Goal: Communication & Community: Answer question/provide support

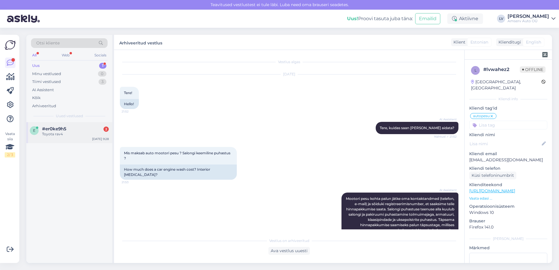
click at [77, 131] on div "#er0ke9h5 2" at bounding box center [75, 128] width 67 height 5
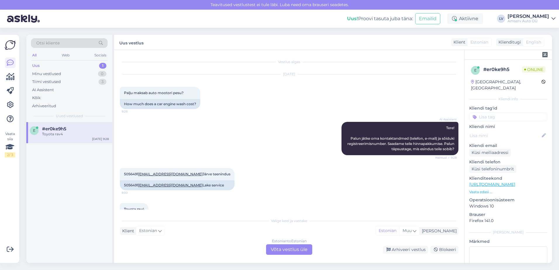
scroll to position [22, 0]
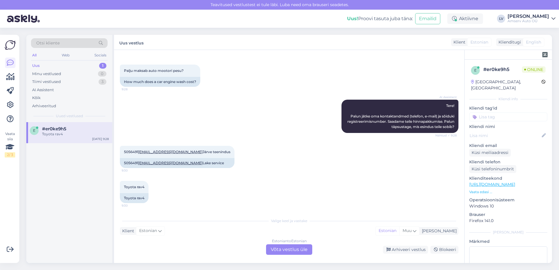
click at [303, 249] on div "Estonian to Estonian Võta vestlus üle" at bounding box center [289, 250] width 46 height 11
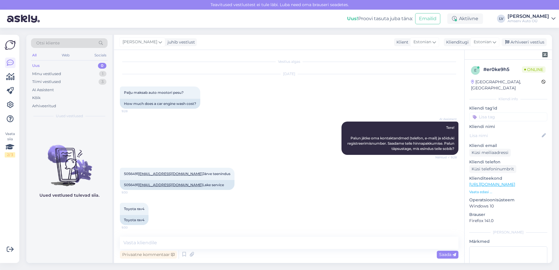
click at [292, 237] on div "Vestlus algas Aug 13 2025 Palju maksab auto mootori pesu? 9:28 How much does a …" at bounding box center [289, 156] width 351 height 213
click at [287, 243] on textarea at bounding box center [289, 243] width 339 height 12
type textarea "Tere"
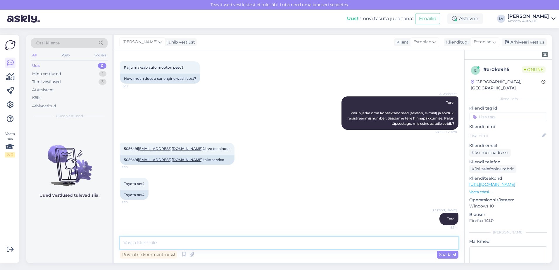
click at [279, 245] on textarea at bounding box center [289, 243] width 339 height 12
click at [151, 239] on textarea at bounding box center [289, 243] width 339 height 12
paste textarea "Mootoripesu (kliendi vastutusel) - pakett Mootoripesu maksumusega 45 EUR"
drag, startPoint x: 250, startPoint y: 244, endPoint x: 155, endPoint y: 246, distance: 95.7
click at [155, 246] on textarea "Mootoripesu (kliendi vastutusel) - pakett Mootoripesu maksumusega 45 EUR" at bounding box center [289, 243] width 339 height 12
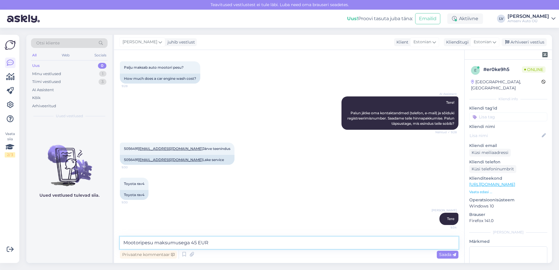
click at [225, 243] on textarea "Mootoripesu maksumusega 45 EUR" at bounding box center [289, 243] width 339 height 12
type textarea "Mootoripesu maksumusega 45 EUR"
click at [447, 252] on div "Saada" at bounding box center [448, 255] width 22 height 8
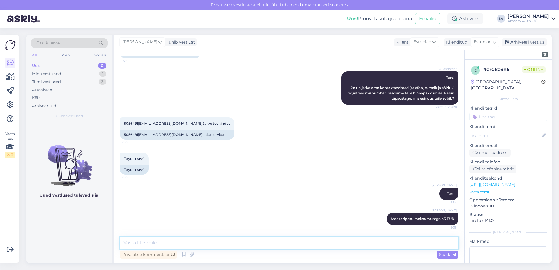
click at [416, 243] on textarea at bounding box center [289, 243] width 339 height 12
click at [422, 243] on textarea at bounding box center [289, 243] width 339 height 12
click at [176, 240] on textarea at bounding box center [289, 243] width 339 height 12
type textarea "D"
type textarea "Saadame Teile info ka meilile"
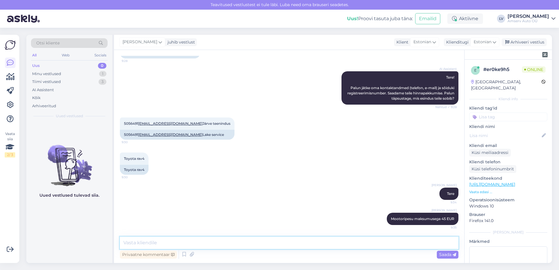
scroll to position [76, 0]
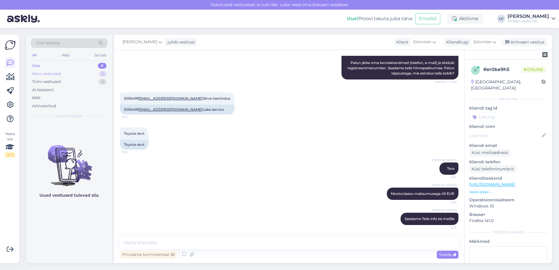
click at [53, 75] on div "Minu vestlused" at bounding box center [46, 74] width 29 height 6
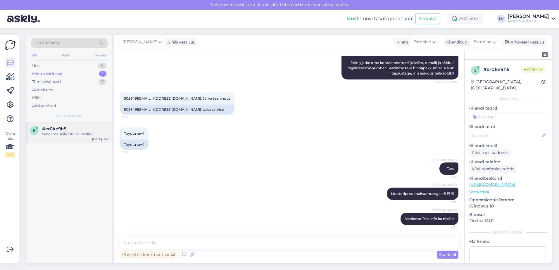
click at [50, 130] on span "#er0ke9h5" at bounding box center [54, 128] width 24 height 5
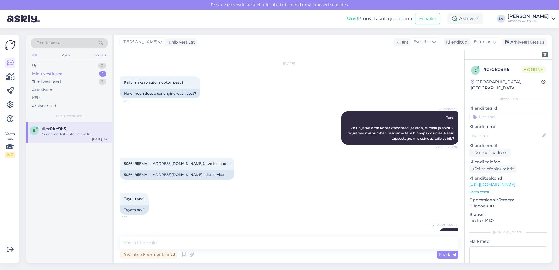
scroll to position [0, 0]
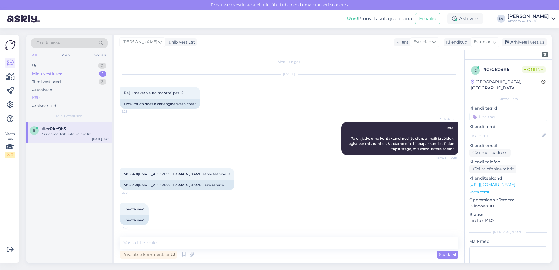
click at [47, 97] on div "Kõik" at bounding box center [69, 98] width 77 height 8
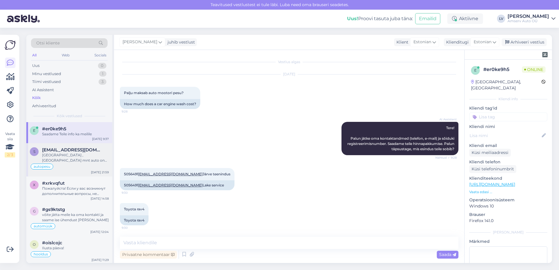
click at [59, 157] on div "Tallinas ,Pärnu mnt auto on Toyota RAV4 706 HRF" at bounding box center [75, 158] width 67 height 11
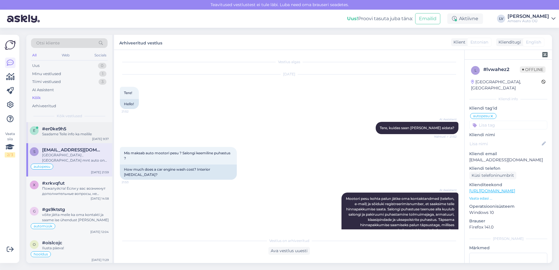
click at [62, 134] on div "Saadame Teile info ka meilile" at bounding box center [75, 134] width 67 height 5
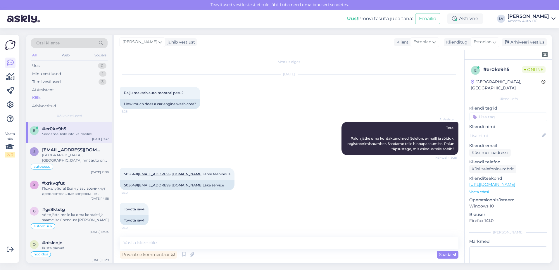
scroll to position [76, 0]
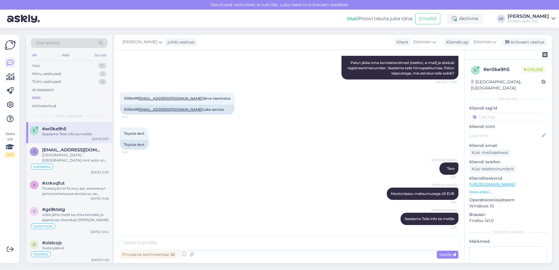
click at [175, 133] on div "Toyota rav4 9:30 Toyota rav4" at bounding box center [289, 138] width 339 height 35
drag, startPoint x: 181, startPoint y: 109, endPoint x: 140, endPoint y: 110, distance: 41.3
click at [140, 110] on div "5056491 silvi030557@gmail.com Lake service" at bounding box center [177, 110] width 115 height 10
copy link "silvi030557@gmail.com"
click at [167, 135] on div "Toyota rav4 9:30 Toyota rav4" at bounding box center [289, 138] width 339 height 35
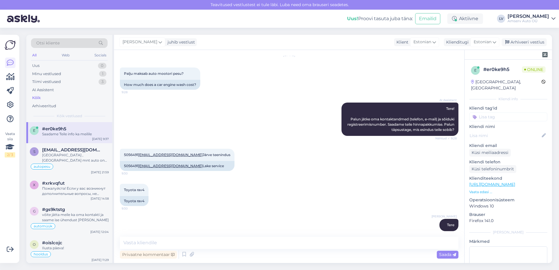
scroll to position [0, 0]
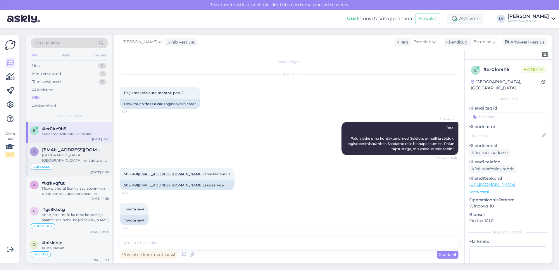
click at [68, 159] on div "Tallinas ,Pärnu mnt auto on Toyota RAV4 706 HRF" at bounding box center [75, 158] width 67 height 11
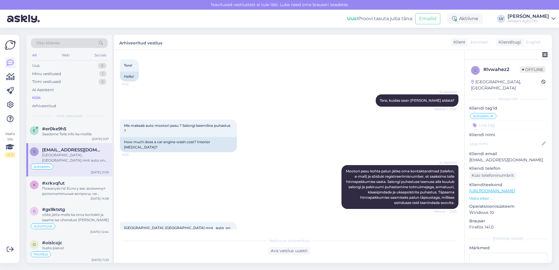
scroll to position [49, 0]
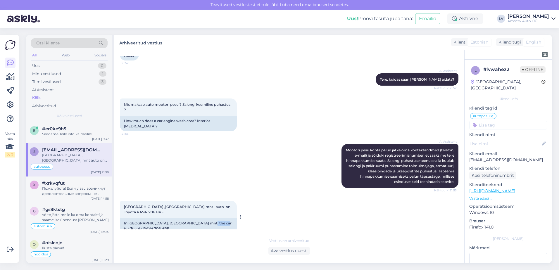
drag, startPoint x: 213, startPoint y: 219, endPoint x: 196, endPoint y: 219, distance: 16.7
click at [196, 219] on div "In Tallinn, Pärnu mnt, the car is a Toyota RAV4 706 HRF" at bounding box center [178, 226] width 117 height 15
drag, startPoint x: 196, startPoint y: 219, endPoint x: 206, endPoint y: 218, distance: 9.7
click at [206, 219] on div "In Tallinn, Pärnu mnt, the car is a Toyota RAV4 706 HRF" at bounding box center [178, 226] width 117 height 15
drag, startPoint x: 206, startPoint y: 218, endPoint x: 215, endPoint y: 219, distance: 9.1
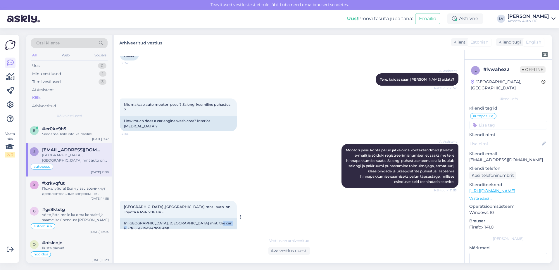
copy div "706 HRF"
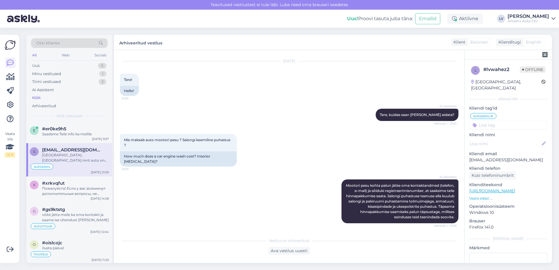
scroll to position [0, 0]
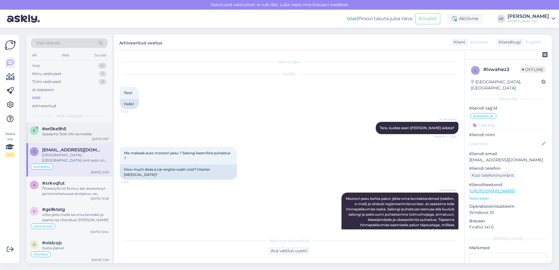
click at [58, 133] on div "Saadame Teile info ka meilile" at bounding box center [75, 134] width 67 height 5
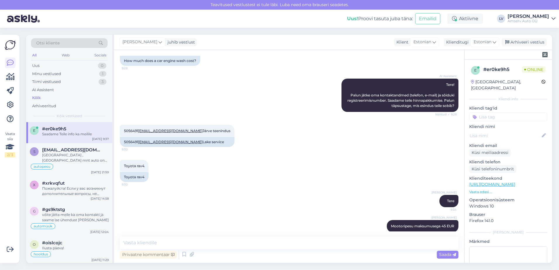
scroll to position [17, 0]
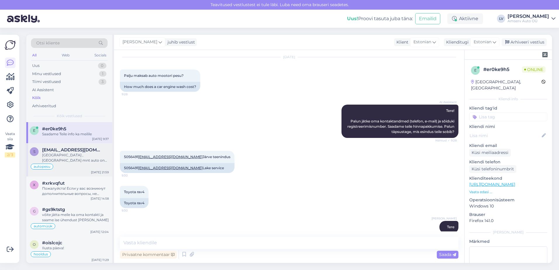
click at [63, 152] on span "silvi030557@gmail.com" at bounding box center [72, 149] width 61 height 5
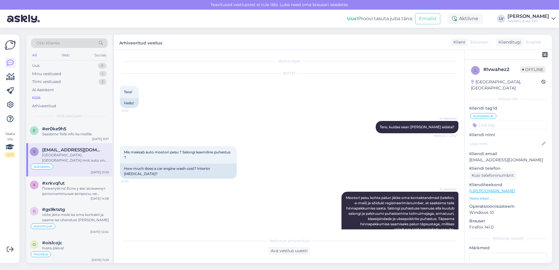
scroll to position [0, 0]
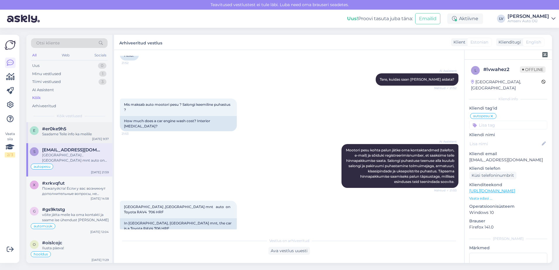
click at [74, 130] on div "#er0ke9h5" at bounding box center [75, 128] width 67 height 5
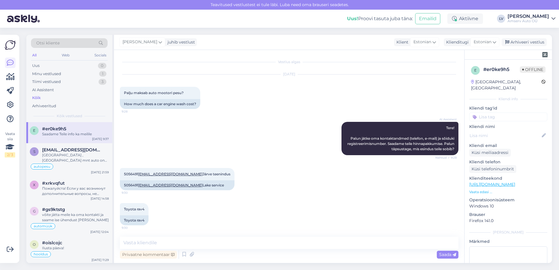
click at [514, 113] on input at bounding box center [509, 117] width 78 height 9
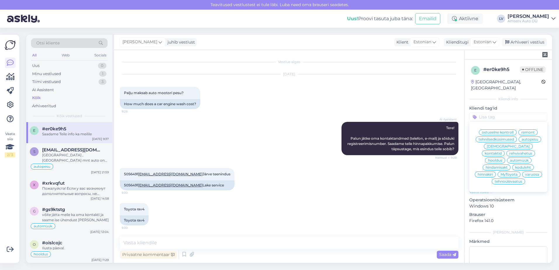
click at [533, 138] on span "autopesu" at bounding box center [530, 140] width 17 height 4
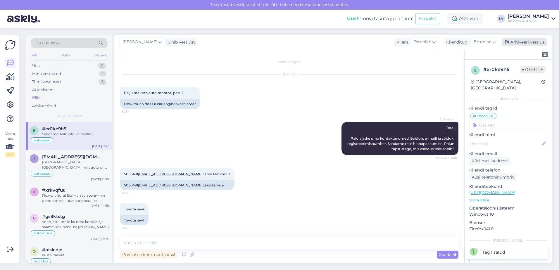
click at [516, 42] on div "Arhiveeri vestlus" at bounding box center [524, 42] width 45 height 8
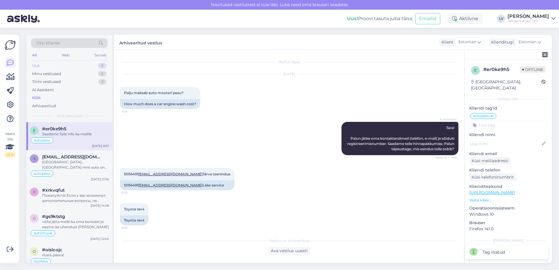
click at [70, 68] on div "Uus 0" at bounding box center [69, 66] width 77 height 8
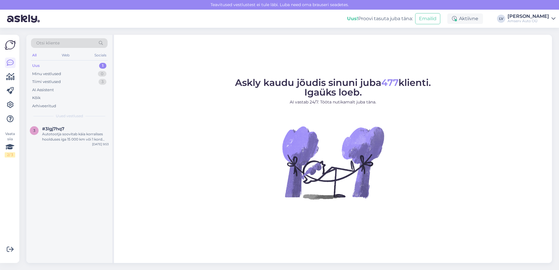
click at [520, 191] on figure "Askly kaudu jõudis sinuni juba 477 klienti. Igaüks loeb. AI vastab 24/7. Tööta …" at bounding box center [333, 146] width 428 height 137
click at [70, 63] on div "Uus 1" at bounding box center [69, 66] width 77 height 8
click at [69, 133] on div "Autotootja soovitab käia korralises hoolduses iga 15 000 km või 1 kord aastas, …" at bounding box center [75, 137] width 67 height 11
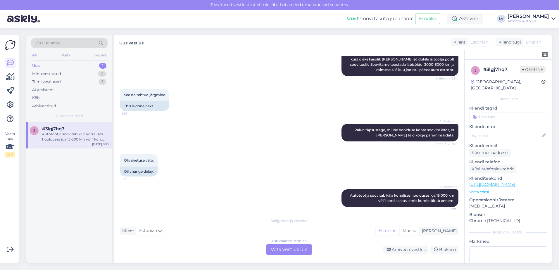
scroll to position [88, 0]
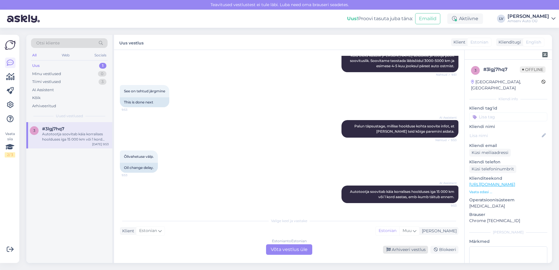
click at [409, 251] on div "Arhiveeri vestlus" at bounding box center [405, 250] width 45 height 8
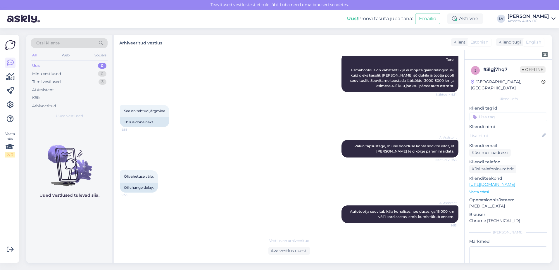
click at [47, 63] on div "Uus 0" at bounding box center [69, 66] width 77 height 8
click at [48, 71] on div "Minu vestlused 0" at bounding box center [69, 74] width 77 height 8
click at [95, 64] on div "Uus 1" at bounding box center [69, 66] width 77 height 8
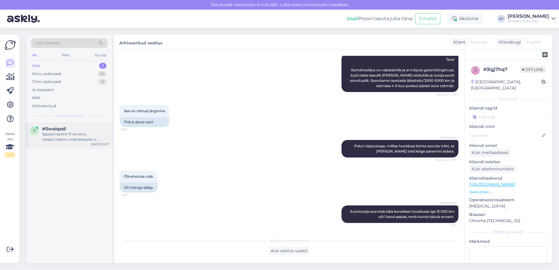
click at [67, 131] on div "#0waiqadl" at bounding box center [75, 128] width 67 height 5
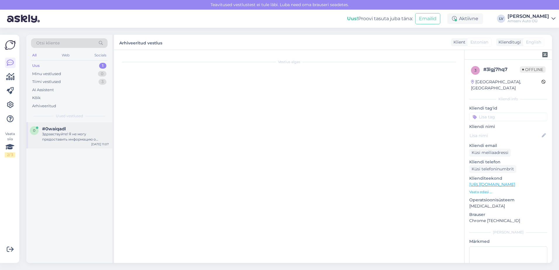
scroll to position [0, 0]
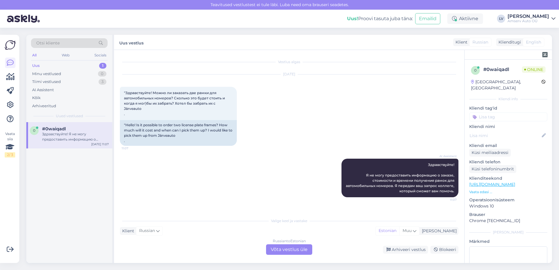
click at [287, 250] on div "Russian to Estonian Võta vestlus üle" at bounding box center [289, 250] width 46 height 11
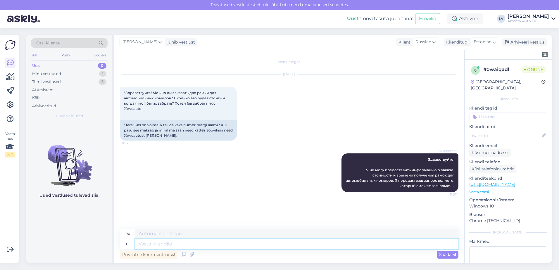
click at [237, 241] on textarea at bounding box center [297, 244] width 324 height 10
click at [237, 234] on textarea at bounding box center [297, 234] width 324 height 10
click at [495, 41] on icon at bounding box center [495, 42] width 4 height 6
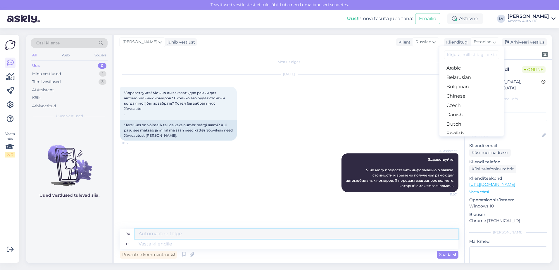
click at [164, 235] on textarea at bounding box center [297, 234] width 324 height 10
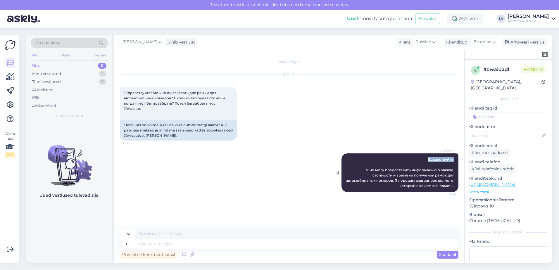
drag, startPoint x: 455, startPoint y: 162, endPoint x: 428, endPoint y: 164, distance: 27.3
click at [428, 164] on div "AI Assistent Здравствуйте! Я не могу предоставить информацию о заказе, стоимост…" at bounding box center [400, 173] width 117 height 39
drag, startPoint x: 428, startPoint y: 164, endPoint x: 433, endPoint y: 164, distance: 5.0
copy span "Здравствуйте!"
click at [448, 170] on div "AI Assistent Здравствуйте! Я не могу предоставить информацию о заказе, стоимост…" at bounding box center [400, 173] width 117 height 39
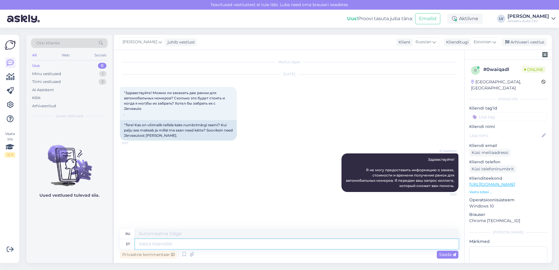
click at [173, 242] on textarea at bounding box center [297, 244] width 324 height 10
paste textarea "Здравствуйте!"
type textarea "Здравствуйте!"
type textarea "Привет!"
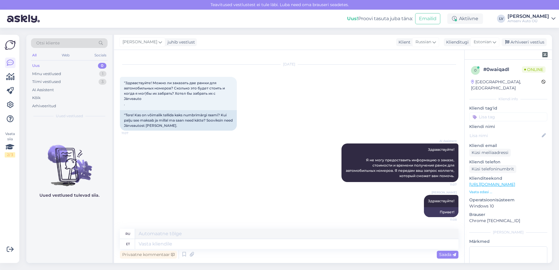
click at [361, 251] on div "Privaatne kommentaar Saada" at bounding box center [289, 254] width 339 height 11
click at [360, 248] on textarea at bounding box center [297, 244] width 324 height 10
type textarea "Seoses va"
type textarea "Касательно"
type textarea "Seoses varuosadega pa"
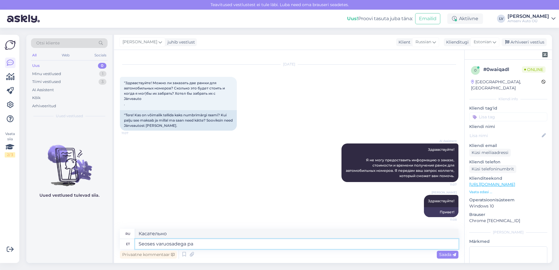
type textarea "По поводу запасных частей"
type textarea "Seoses varuosadega palume võ"
type textarea "По поводу запасных частей, пожалуйста"
type textarea "Seoses varuosadega palume [PERSON_NAME] ü"
type textarea "Что касается запасных частей, пожалуйста, примите во внимание"
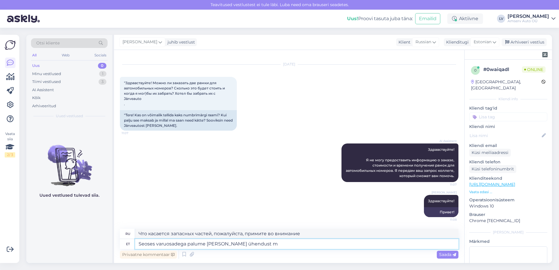
type textarea "Seoses varuosadega palume [PERSON_NAME] ühendust me"
type textarea "Для заказа запасных частей свяжитесь с нами."
type textarea "Seoses varuosadega palume [PERSON_NAME] ühendust meie varuosa"
type textarea "По вопросам приобретения запасных частей обращайтесь в наш отдел запасных часте…"
type textarea "Seoses varuosadega palume [PERSON_NAME] ühendust meie varuosa osakonnaga"
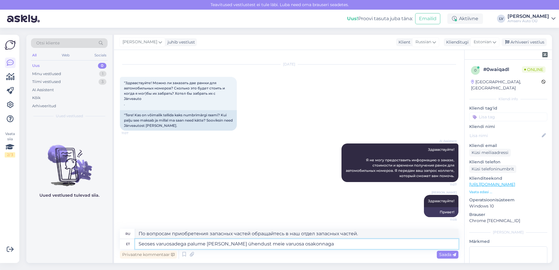
type textarea "За запасными частями обращайтесь в наш отдел запасных частей."
click at [206, 243] on textarea "Seoses varuosadega palume [PERSON_NAME] ühendust meie varuosa osakonnaga" at bounding box center [297, 244] width 324 height 10
type textarea "Seoses varuosadega paluksime [PERSON_NAME] ühendust meie varuosa osakonnaga"
type textarea "По вопросам приобретения запасных частей обращайтесь в наш отдел запасных часте…"
drag, startPoint x: 333, startPoint y: 241, endPoint x: 187, endPoint y: 246, distance: 145.5
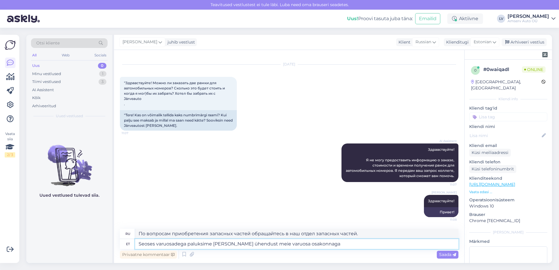
click at [187, 246] on textarea "Seoses varuosadega paluksime [PERSON_NAME] ühendust meie varuosa osakonnaga" at bounding box center [297, 244] width 324 height 10
type textarea "[PERSON_NAME]"
type textarea "По поводу запасных частей"
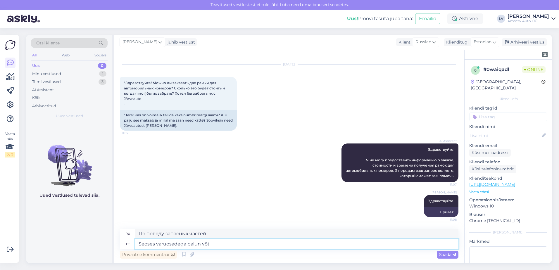
type textarea "Seoses varuosadega palun võtk"
type textarea "По поводу запасных частей пожалуйста"
type textarea "Seoses varuosadega [PERSON_NAME]"
type textarea "По вопросам запасных частей обращайтесь"
type textarea "Seoses varuosadega palun võtke ühendust"
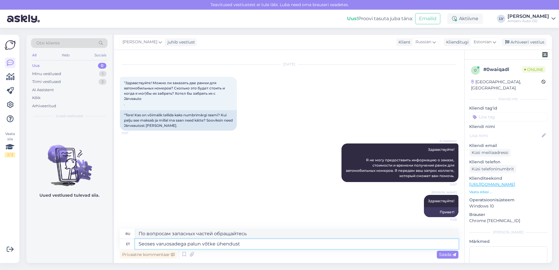
type textarea "За запасными частями обращайтесь"
type textarea "Seoses varuosadega palun võtke ühendust meie"
type textarea "Для заказа запасных частей свяжитесь с нами."
type textarea "Seoses varuosadega palun võtke ühendust meie varuosade"
type textarea "За запасными частями обращайтесь в наш отдел запасных частей."
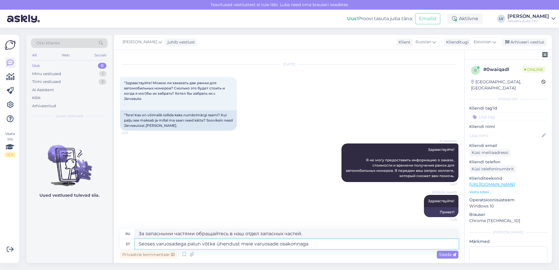
click at [203, 244] on textarea "Seoses varuosadega palun võtke ühendust meie varuosade osakonnaga" at bounding box center [297, 244] width 324 height 10
type textarea "Seoses varuosadega palun õtühendust meie varuosade osakonnaga"
type textarea "По вопросам приобретения запасных частей обращайтесь в наш отдел запасных часте…"
type textarea "Seoses varuosadega palun ühendust meie varuosade osakonnaga"
type textarea "За запасными частями обращайтесь в наш отдел запасных частей."
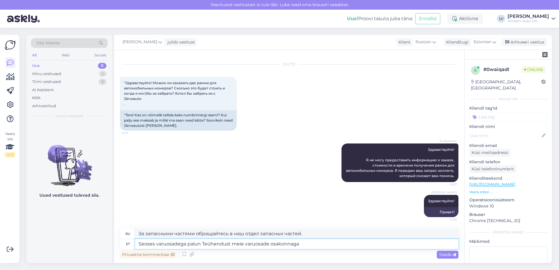
type textarea "Seoses varuosadega palun Teiühendust meie varuosade osakonnaga"
type textarea "По вопросам приобретения запасных частей обращайтесь в наш отдел запасных часте…"
drag, startPoint x: 269, startPoint y: 245, endPoint x: 249, endPoint y: 246, distance: 20.6
click at [249, 246] on textarea "Seoses varuosadega palun Teil ühendust [PERSON_NAME] ühendust meie varuosade os…" at bounding box center [297, 244] width 324 height 10
click at [249, 243] on textarea "Seoses varuosadega palun Teil ühendust [PERSON_NAME] t meie varuosade osakonnaga" at bounding box center [297, 244] width 324 height 10
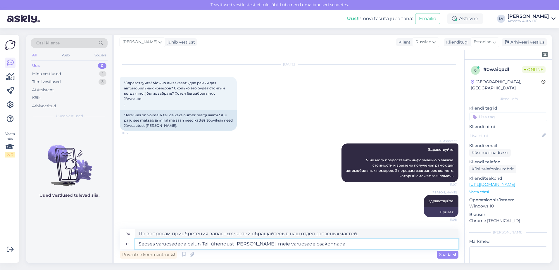
click at [200, 246] on textarea "Seoses varuosadega palun Teil ühendust [PERSON_NAME] meie varuosade osakonnaga" at bounding box center [297, 244] width 324 height 10
type textarea "Seoses varuosadega palume,et võtaksite Teil ühendust [PERSON_NAME] meie varuosa…"
type textarea "По вопросам приобретения запасных частей просим Вас обращаться в наш отдел запа…"
type textarea "Seoses varuosadega palume,et võtaksite Teil ühendust [PERSON_NAME] meie varuosa…"
type textarea "По вопросам приобретения запасных частей обращайтесь в наш отдел запасных часте…"
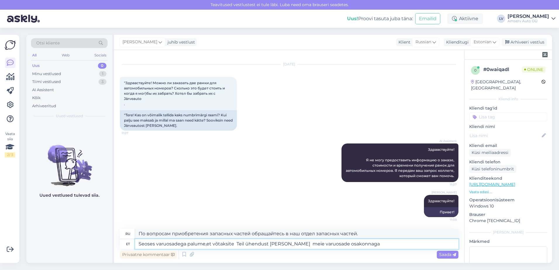
drag, startPoint x: 245, startPoint y: 243, endPoint x: 235, endPoint y: 245, distance: 10.5
click at [235, 245] on textarea "Seoses varuosadega palume,et võtaksite Teil ühendust [PERSON_NAME] meie varuosa…" at bounding box center [297, 244] width 324 height 10
click at [205, 246] on textarea "Seoses varuosadega palume,et võtaksite ühendust [PERSON_NAME] meie varuosade os…" at bounding box center [297, 244] width 324 height 10
click at [207, 243] on textarea "Seoses varuosadega palume,et võtaksite ühendust [PERSON_NAME] meie varuosade os…" at bounding box center [297, 244] width 324 height 10
drag, startPoint x: 243, startPoint y: 247, endPoint x: 136, endPoint y: 247, distance: 107.1
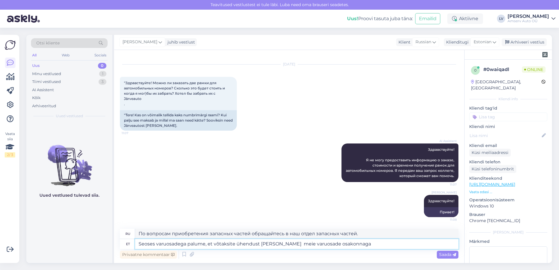
click at [136, 247] on textarea "Seoses varuosadega palume, et võtaksite ühendust [PERSON_NAME] meie varuosade o…" at bounding box center [297, 244] width 324 height 10
type textarea "Seoses varuosadega palume, et võtaksite ühendust [PERSON_NAME] meie varuosade o…"
click at [362, 247] on textarea "Seoses varuosadega palume, et võtaksite ühendust [PERSON_NAME] meie varuosade o…" at bounding box center [297, 244] width 324 height 10
drag, startPoint x: 364, startPoint y: 245, endPoint x: 0, endPoint y: 248, distance: 363.7
click at [0, 248] on div "Vaata siia 2 / 3 Võimalused Veendu, et Askly loob sulle väärtust. Sulge Ühenda …" at bounding box center [279, 149] width 559 height 243
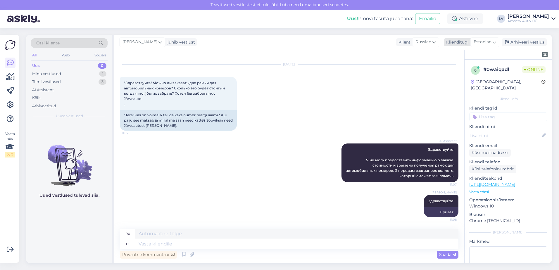
click at [487, 39] on div "Estonian" at bounding box center [485, 41] width 29 height 9
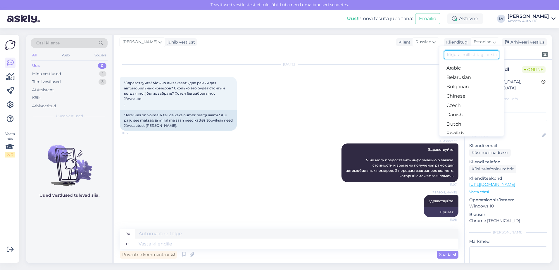
click at [472, 51] on input at bounding box center [471, 54] width 55 height 9
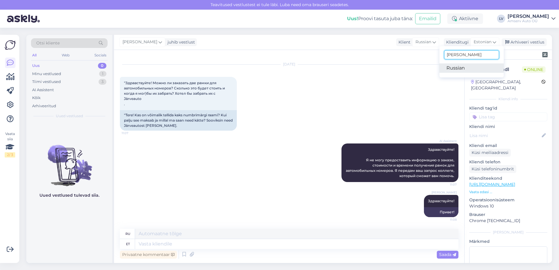
type input "[PERSON_NAME]"
click at [464, 69] on link "Russian" at bounding box center [472, 67] width 64 height 9
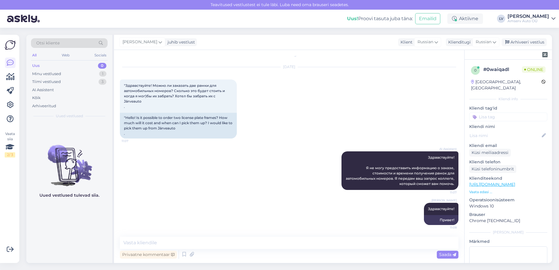
click at [189, 249] on div "Privaatne kommentaar Saada" at bounding box center [289, 254] width 339 height 11
click at [191, 246] on textarea at bounding box center [289, 243] width 339 height 12
paste textarea "По вопросам запасных частей просим связаться с нашим отделом запасных частей"
type textarea "По вопросам запасных частей просим связаться с нашим отделом запасных частей"
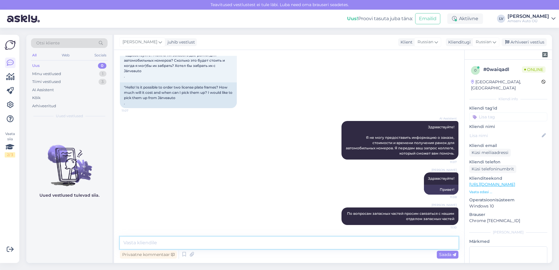
click at [205, 243] on textarea at bounding box center [289, 243] width 339 height 12
paste textarea "Могу ли я поделиться с вами контактом"
type textarea "Могу ли я поделиться с вами контактом?"
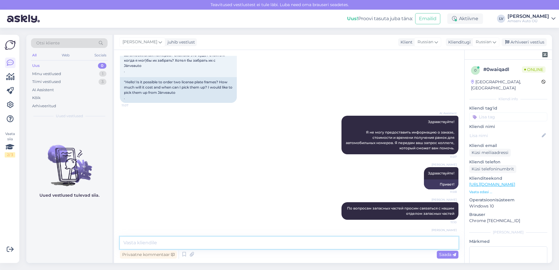
scroll to position [68, 0]
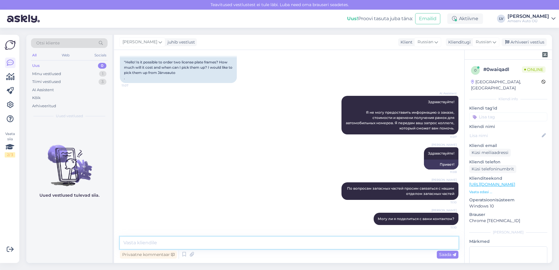
click at [145, 241] on textarea at bounding box center [289, 243] width 339 height 12
paste textarea "650 2152 [EMAIL_ADDRESS][DOMAIN_NAME]"
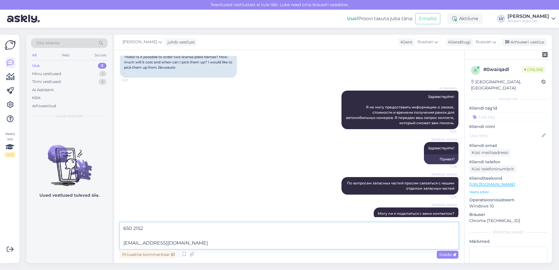
click at [123, 248] on textarea "650 2152 [EMAIL_ADDRESS][DOMAIN_NAME]" at bounding box center [289, 236] width 339 height 27
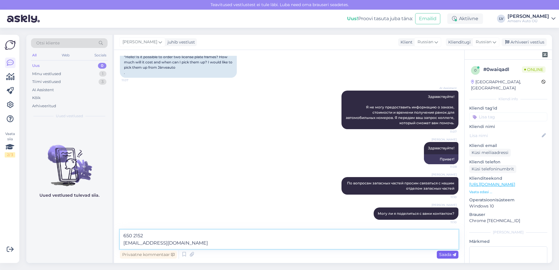
type textarea "650 2152 [EMAIL_ADDRESS][DOMAIN_NAME]"
click at [454, 255] on icon at bounding box center [455, 255] width 4 height 4
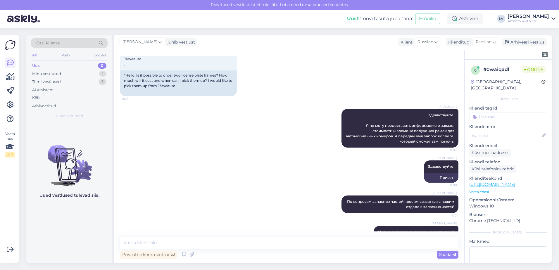
scroll to position [99, 0]
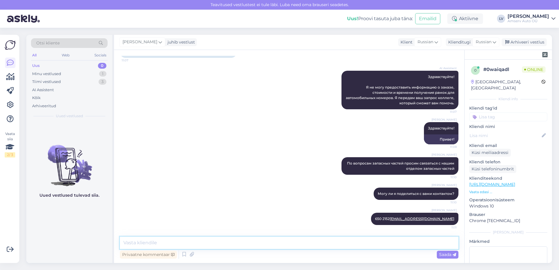
click at [240, 241] on textarea at bounding box center [289, 243] width 339 height 12
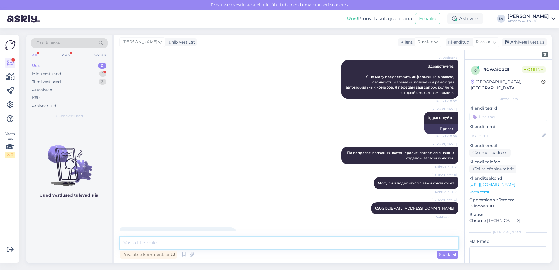
scroll to position [129, 0]
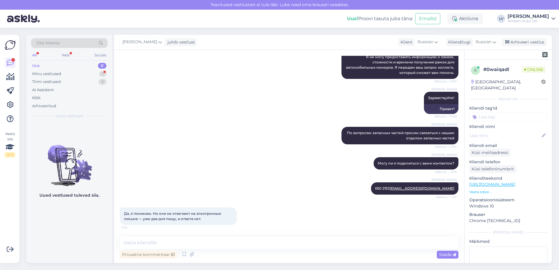
click at [158, 236] on div "Vestlus algas [DATE] "Здравствуйте! Можно ли заказать две рамки для автомобильн…" at bounding box center [289, 156] width 351 height 213
click at [162, 234] on div "Vestlus algas [DATE] "Здравствуйте! Можно ли заказать две рамки для автомобильн…" at bounding box center [289, 156] width 351 height 213
click at [178, 236] on div "Vestlus algas [DATE] "Здравствуйте! Можно ли заказать две рамки для автомобильн…" at bounding box center [289, 156] width 351 height 213
click at [188, 237] on div "Vestlus algas [DATE] "Здравствуйте! Можно ли заказать две рамки для автомобильн…" at bounding box center [289, 156] width 351 height 213
drag, startPoint x: 196, startPoint y: 236, endPoint x: 199, endPoint y: 240, distance: 4.8
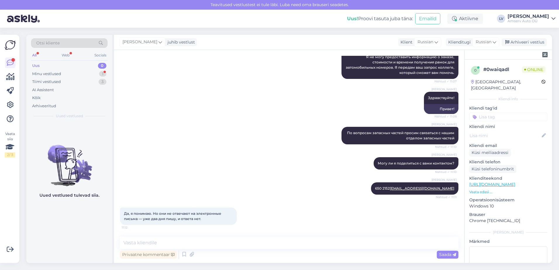
click at [197, 236] on div "Vestlus algas [DATE] "Здравствуйте! Можно ли заказать две рамки для автомобильн…" at bounding box center [289, 156] width 351 height 213
click at [200, 243] on textarea at bounding box center [289, 243] width 339 height 12
paste textarea "При желании вы можете также оставить нам свои контактные данные и регистрационн…"
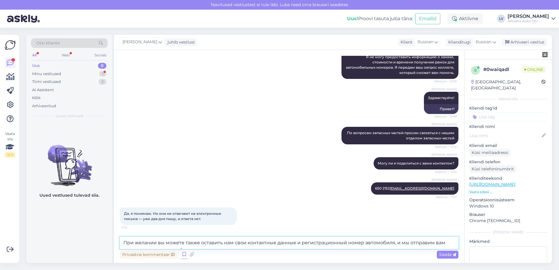
scroll to position [135, 0]
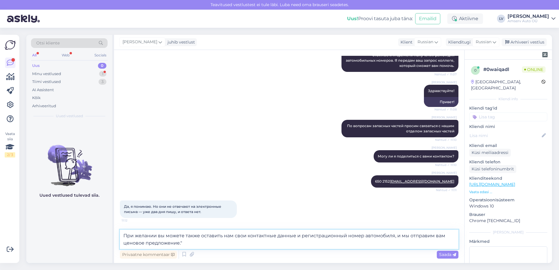
type textarea "При желании вы можете также оставить нам свои контактные данные и регистрационн…"
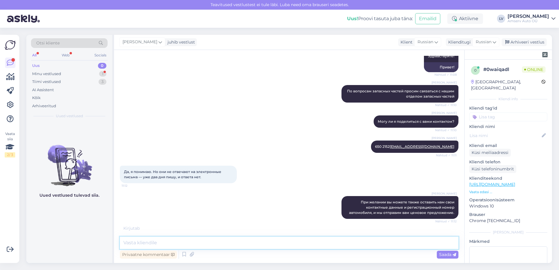
scroll to position [171, 0]
click at [490, 41] on span "Russian" at bounding box center [484, 42] width 16 height 6
drag, startPoint x: 473, startPoint y: 56, endPoint x: 441, endPoint y: 55, distance: 31.3
click at [441, 55] on div "[PERSON_NAME] Russian" at bounding box center [473, 61] width 64 height 31
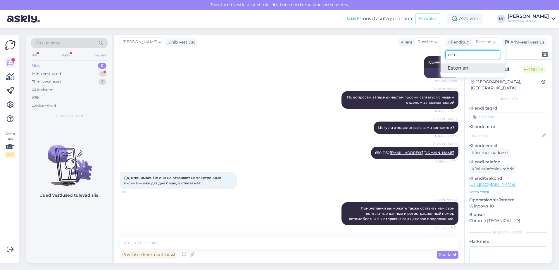
type input "esto"
click at [458, 66] on link "Estonian" at bounding box center [473, 67] width 64 height 9
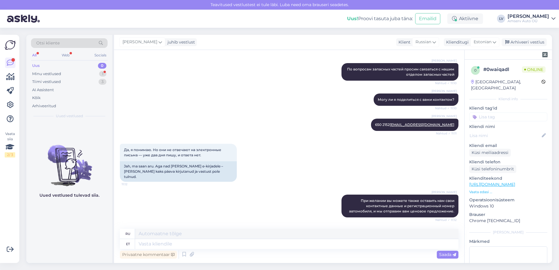
scroll to position [183, 0]
click at [245, 234] on textarea at bounding box center [297, 234] width 324 height 10
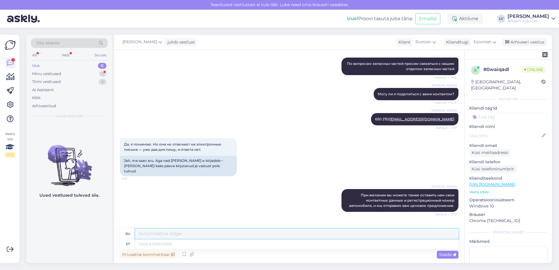
scroll to position [218, 0]
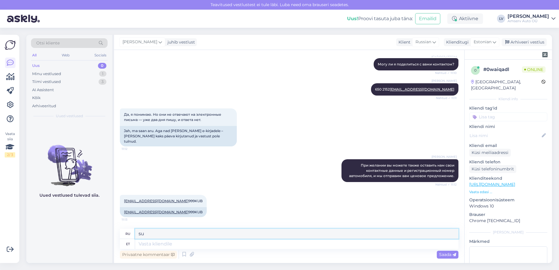
type textarea "s"
click at [212, 243] on textarea at bounding box center [297, 244] width 324 height 10
type textarea "suur t"
type textarea "большой"
type textarea "suur tänu"
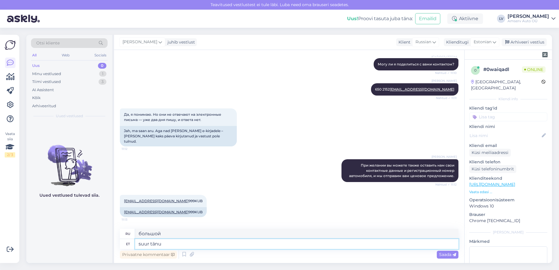
type textarea "большое спасибо"
type textarea "suur tänu Teile , e"
type textarea "Большое спасибо,"
type textarea "suur tänu Teile , edastame"
type textarea "Спасибо большое, мы перешлем."
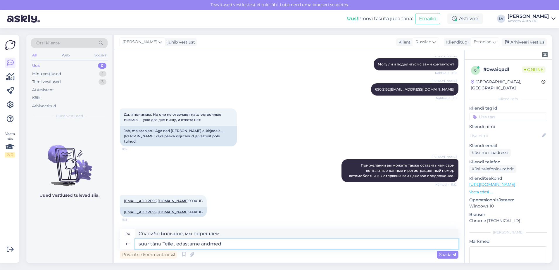
type textarea "suur tänu Teile , edastame andmed v"
type textarea "Спасибо большое, мы передадим информацию."
type textarea "suur tänu Teile , edastame andmed varus"
type textarea "Спасибо большое, мы передадим данные заранее."
type textarea "suur tänu Teile , edastame andmed varuosa o"
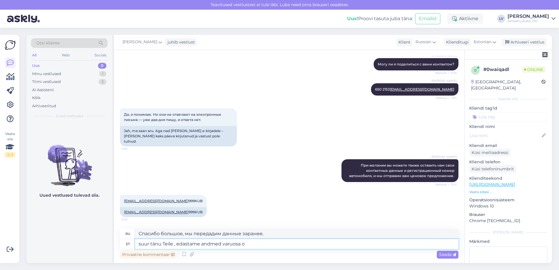
type textarea "Спасибо большое, мы передадим информацию в запасную часть."
type textarea "suur tänu Teile , edastame andmed varuosa osakonda"
type textarea "Спасибо большое, мы передадим информацию в отдел запасных частей."
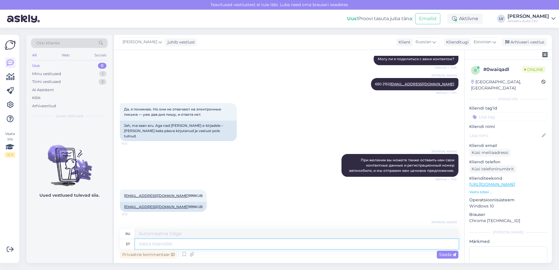
scroll to position [258, 0]
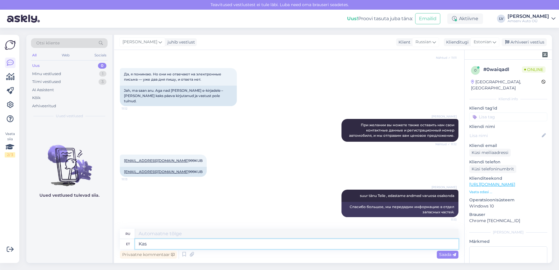
type textarea "Kas s"
type textarea "Является"
type textarea "Kas saan v"
type textarea "Могу ли я"
type textarea "Kas saan veel"
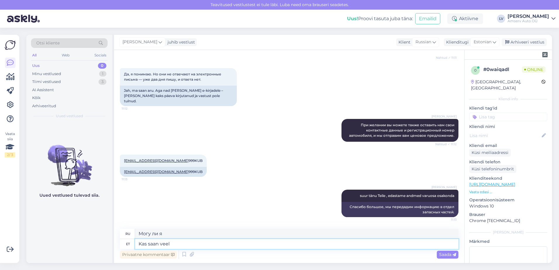
type textarea "Можно мне еще?"
type textarea "Kas saan veel kuidagi a"
type textarea "Есть ли способ, которым я все еще могу"
type textarea "Kas saan veel kuidagi abiks"
type textarea "Могу ли я вам чем-нибудь помочь?"
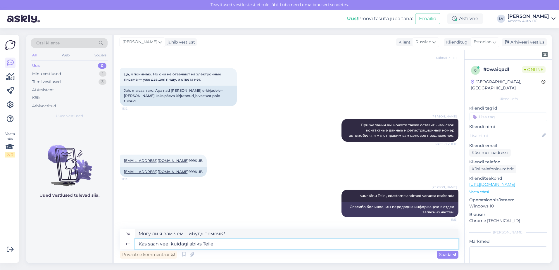
type textarea "Kas saan veel kuidagi abiks Teile o"
type textarea "Могу ли я еще как-то вам помочь?"
type textarea "Kas saan veel kuidagi abiks Teile olla?"
type textarea "Могу ли я вам еще чем-нибудь помочь?"
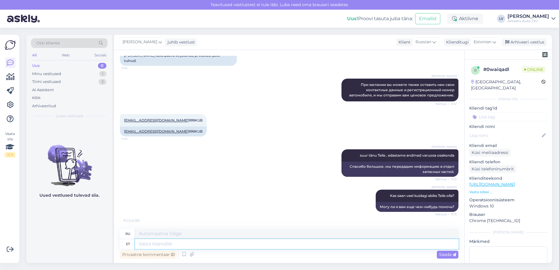
scroll to position [328, 0]
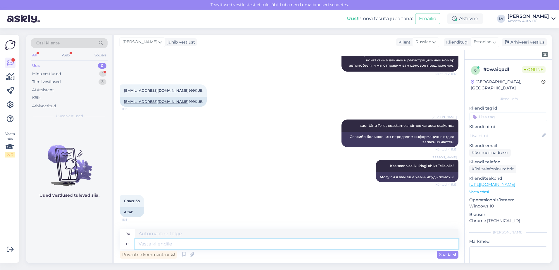
click at [211, 243] on textarea at bounding box center [297, 244] width 324 height 10
type textarea "S"
type textarea "Aitäh"
type textarea "Спасибо"
type textarea "Aitäh Teile ja"
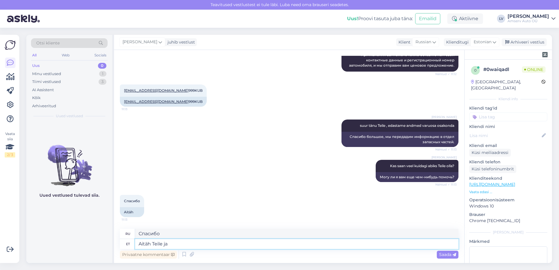
type textarea "Спасибо."
type textarea "Aitäh Teile ja i"
type textarea "[DEMOGRAPHIC_DATA] и"
type textarea "Aitäh Teile ja ilusat po"
type textarea "[DEMOGRAPHIC_DATA] и прекрасно"
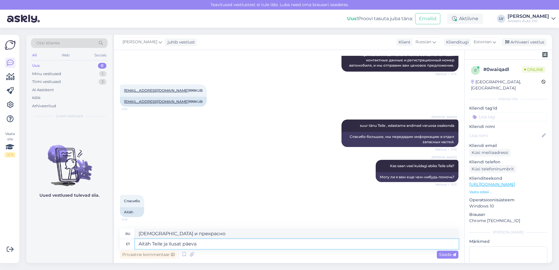
type textarea "Aitäh Teile ja ilusat päeva j"
type textarea "Спасибо и хорошего вам дня."
type textarea "Aitäh Teile ja ilusat päeva jätku"
click at [452, 256] on span "Saada" at bounding box center [448, 254] width 17 height 5
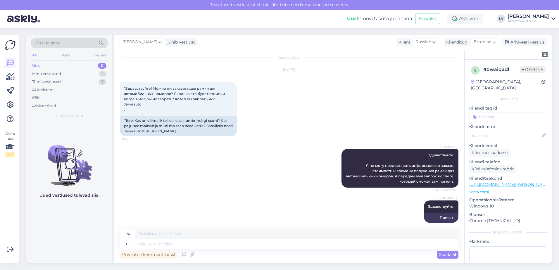
scroll to position [0, 0]
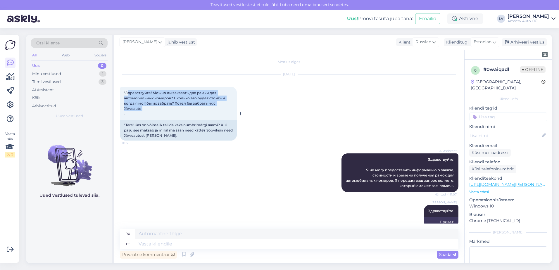
drag, startPoint x: 163, startPoint y: 114, endPoint x: 125, endPoint y: 99, distance: 40.8
click at [125, 99] on div ""Здравствуйте! Можно ли заказать две рамки для автомобильных номеров? Сколько э…" at bounding box center [178, 103] width 117 height 33
click at [192, 180] on div "AI Assistent Здравствуйте! Я не могу предоставить информацию о заказе, стоимост…" at bounding box center [289, 173] width 339 height 52
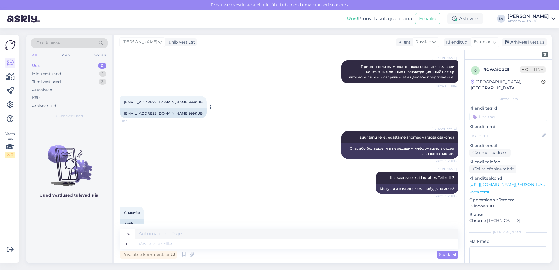
scroll to position [246, 0]
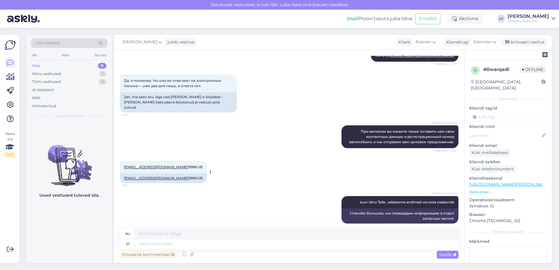
drag, startPoint x: 179, startPoint y: 185, endPoint x: 165, endPoint y: 183, distance: 14.2
click at [165, 183] on div "[EMAIL_ADDRESS][DOMAIN_NAME] 999KUB" at bounding box center [163, 179] width 87 height 10
drag, startPoint x: 165, startPoint y: 183, endPoint x: 171, endPoint y: 184, distance: 6.5
copy div "999KUB"
click at [226, 169] on div "[EMAIL_ADDRESS][DOMAIN_NAME] 999KUB 11:13 [EMAIL_ADDRESS][DOMAIN_NAME] 999KUB" at bounding box center [289, 172] width 339 height 35
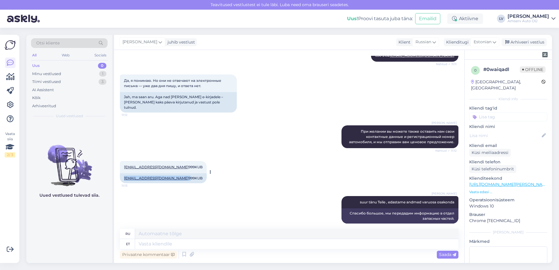
drag, startPoint x: 164, startPoint y: 184, endPoint x: 123, endPoint y: 184, distance: 41.8
click at [123, 183] on div "[EMAIL_ADDRESS][DOMAIN_NAME] 999KUB" at bounding box center [163, 179] width 87 height 10
drag, startPoint x: 123, startPoint y: 184, endPoint x: 129, endPoint y: 185, distance: 6.8
copy div "[EMAIL_ADDRESS][DOMAIN_NAME]"
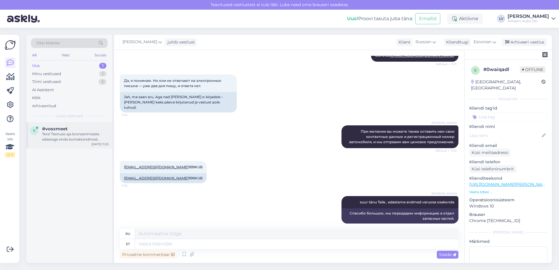
click at [72, 137] on div "Tere! Teenuse aja broneerimiseks edastage enda kontaktandmed (telefoninumber ja…" at bounding box center [75, 137] width 67 height 11
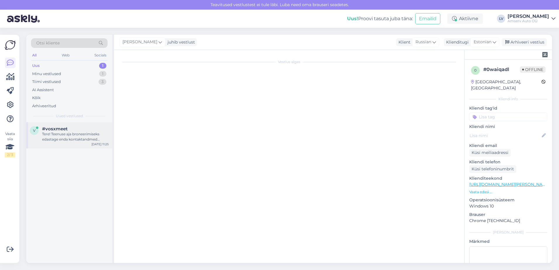
scroll to position [5, 0]
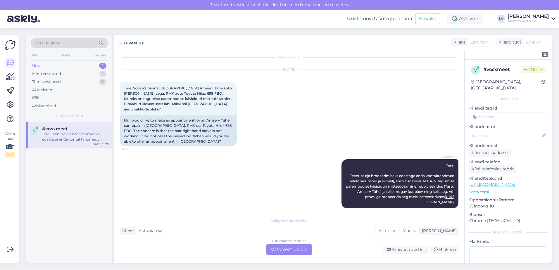
click at [282, 250] on div "Estonian to Estonian Võta vestlus üle" at bounding box center [289, 250] width 46 height 11
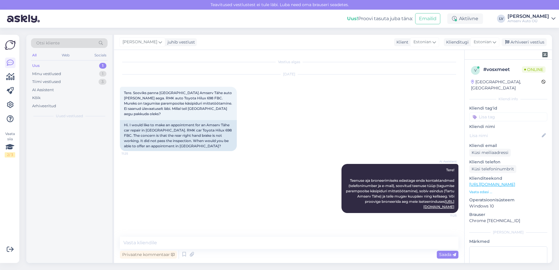
scroll to position [0, 0]
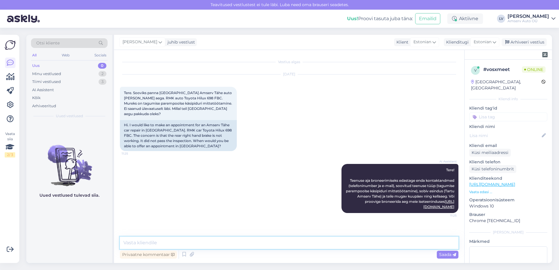
click at [197, 242] on textarea at bounding box center [289, 243] width 339 height 12
click at [134, 241] on textarea "Tere remondiks aega saab broneerida läbi iseteeninduse ja ka helistades" at bounding box center [289, 243] width 339 height 12
type textarea "Tere, remondiks aega saab broneerida läbi iseteeninduse ja ka helistades"
click at [311, 247] on textarea "Tere, remondiks aega saab broneerida läbi iseteeninduse ja ka helistades" at bounding box center [289, 243] width 339 height 12
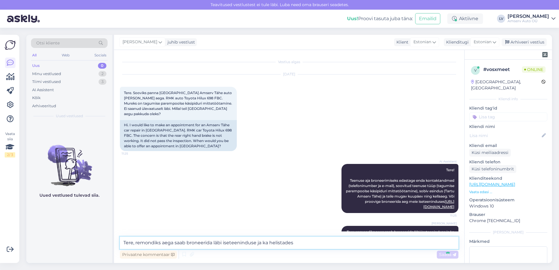
scroll to position [13, 0]
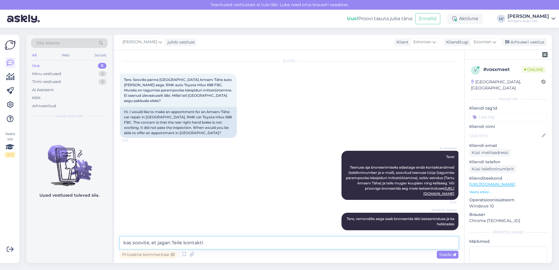
type textarea "kas soovite, et [PERSON_NAME] Teile kontakti?"
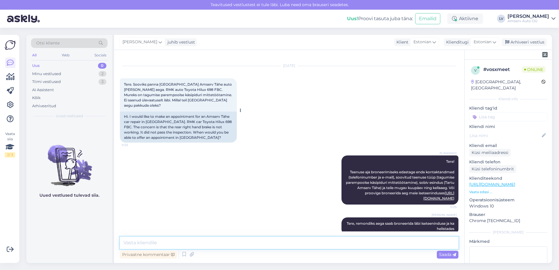
scroll to position [0, 0]
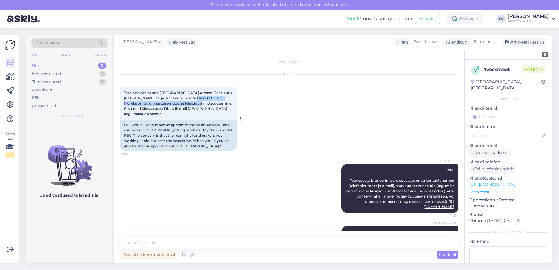
drag, startPoint x: 195, startPoint y: 103, endPoint x: 192, endPoint y: 98, distance: 5.9
click at [192, 98] on span "Tere. Sooviks panna [GEOGRAPHIC_DATA] Amserv Tähe auto [PERSON_NAME] aega. RMK …" at bounding box center [178, 103] width 109 height 25
drag, startPoint x: 192, startPoint y: 98, endPoint x: 198, endPoint y: 98, distance: 5.6
copy span "Mureks on tagumise parempoolse käsipiduri mittetöötamine"
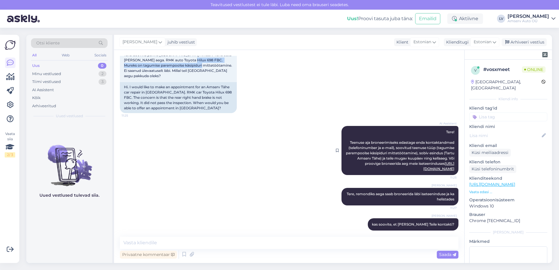
scroll to position [38, 0]
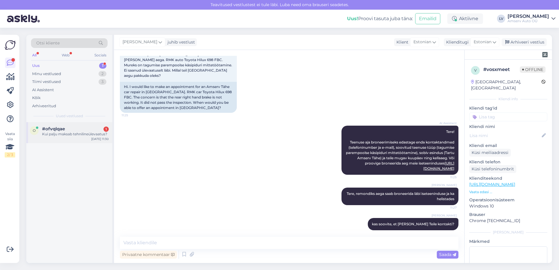
click at [61, 133] on div "Kui palju maksab tehnilineülevaatus?" at bounding box center [75, 134] width 67 height 5
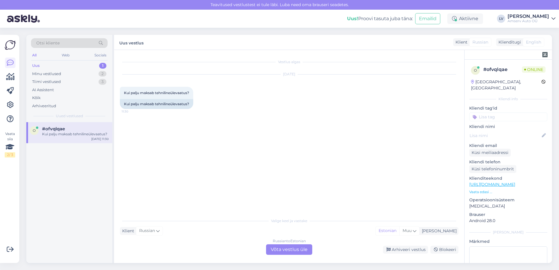
click at [302, 251] on div "Russian to Estonian Võta vestlus üle" at bounding box center [289, 250] width 46 height 11
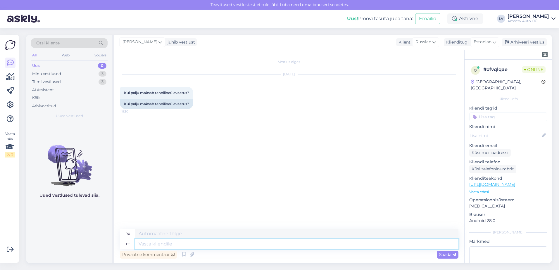
click at [221, 243] on textarea at bounding box center [297, 244] width 324 height 10
type textarea "Tere"
type textarea "Привет"
type textarea "Tere"
click at [435, 41] on icon at bounding box center [435, 42] width 4 height 6
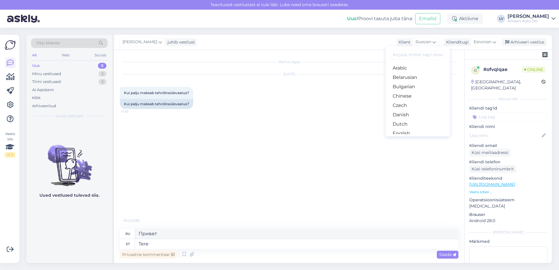
click at [405, 55] on input at bounding box center [418, 54] width 55 height 9
type input "es"
click at [406, 73] on link "Estonian" at bounding box center [418, 77] width 64 height 9
click at [450, 254] on span "Saada" at bounding box center [448, 254] width 17 height 5
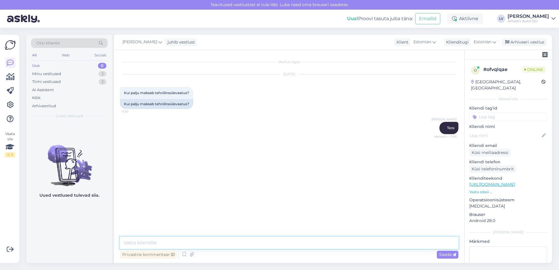
click at [355, 248] on textarea at bounding box center [289, 243] width 339 height 12
click at [354, 241] on textarea at bounding box center [289, 243] width 339 height 12
type textarea "K"
type textarea "Millise esinduse hinnakiri [PERSON_NAME]"
type textarea "?"
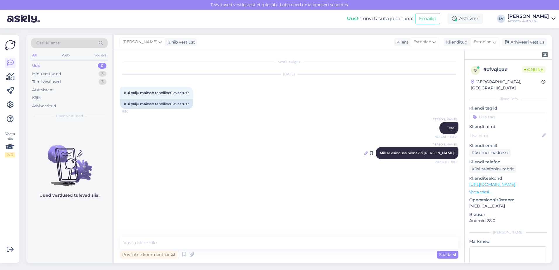
click at [368, 152] on icon at bounding box center [367, 154] width 4 height 4
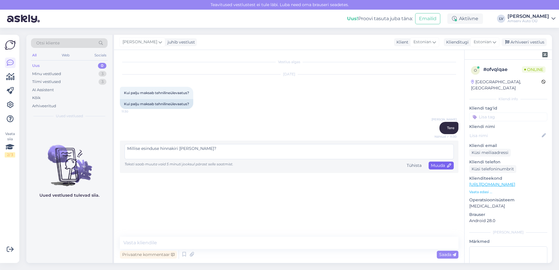
type textarea "Millise esinduse hinnakiri [PERSON_NAME]?"
click at [434, 165] on span "Muuda" at bounding box center [441, 165] width 20 height 5
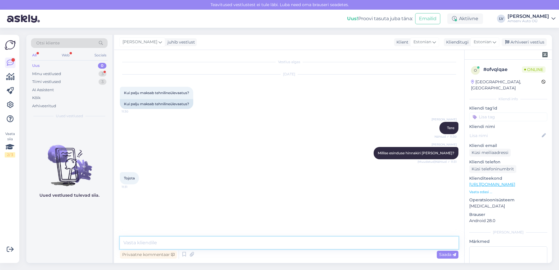
click at [207, 243] on textarea at bounding box center [289, 243] width 339 height 12
type textarea "[GEOGRAPHIC_DATA]?"
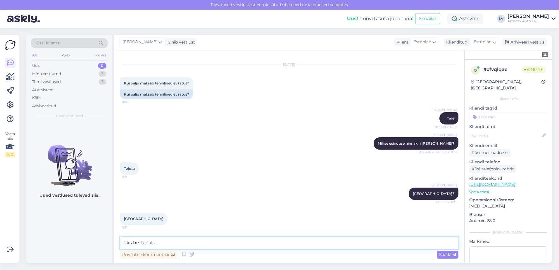
type textarea "üks hetk palun"
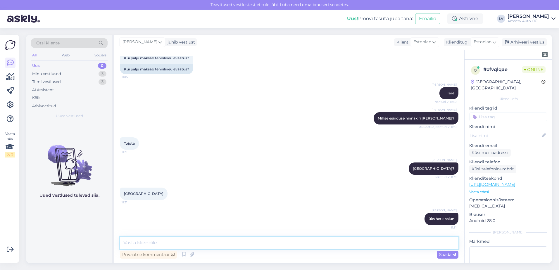
paste textarea "Sõiduauto ülevaatus (M1-bensiin) 51 € Sõiduauto ülevaatus (M1-diisel) 51 € Kaub…"
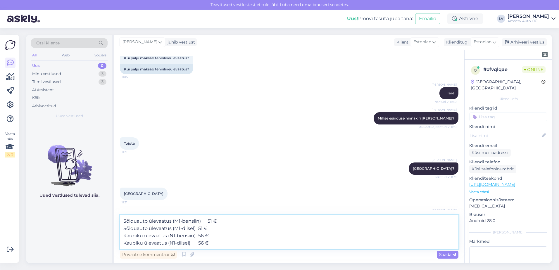
click at [247, 238] on textarea "Sõiduauto ülevaatus (M1-bensiin) 51 € Sõiduauto ülevaatus (M1-diisel) 51 € Kaub…" at bounding box center [289, 232] width 339 height 34
type textarea "Sõiduauto ülevaatus (M1-bensiin) 51 € Sõiduauto ülevaatus (M1-diisel) 51 € Kaub…"
click at [442, 255] on span "Saada" at bounding box center [448, 254] width 17 height 5
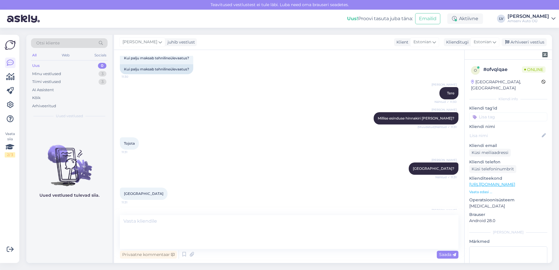
scroll to position [76, 0]
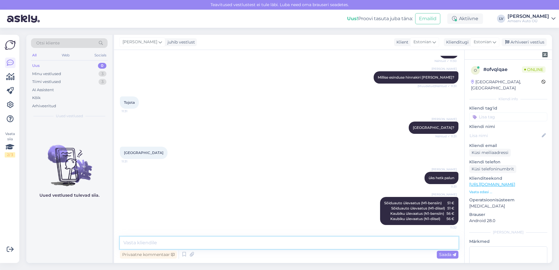
click at [275, 248] on textarea at bounding box center [289, 243] width 339 height 12
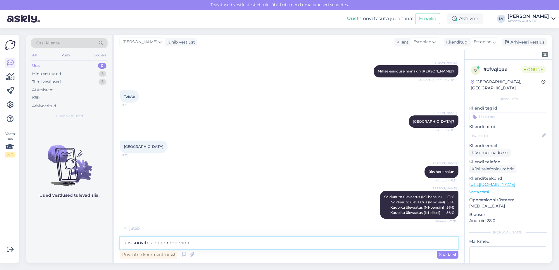
type textarea "Kas soovite aega broneerida?"
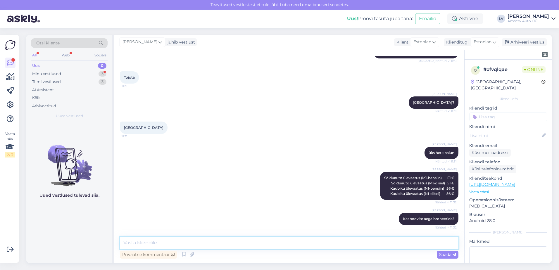
scroll to position [126, 0]
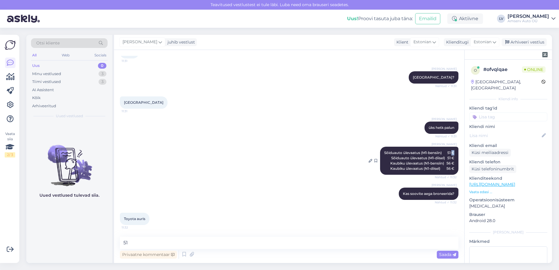
click at [449, 152] on div "Liili Vahesalu Sõiduauto ülevaatus (M1-bensiin) 51 € Sõiduauto ülevaatus (M1-di…" at bounding box center [419, 161] width 78 height 28
copy span "€"
click at [128, 245] on textarea "51" at bounding box center [289, 243] width 339 height 12
paste textarea "€"
type textarea "51 €"
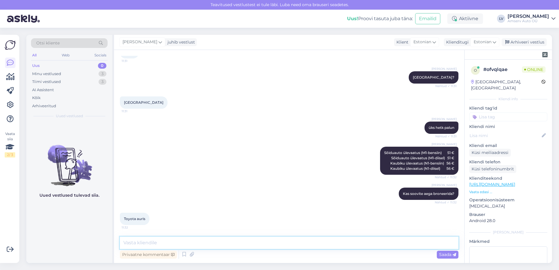
scroll to position [151, 0]
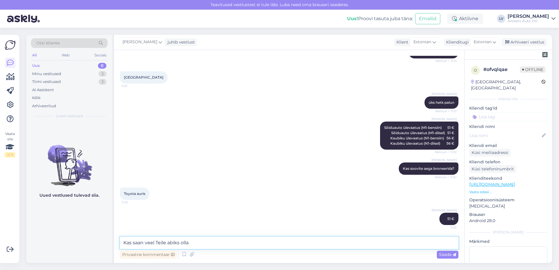
type textarea "Kas saan veel Teile abiks olla?"
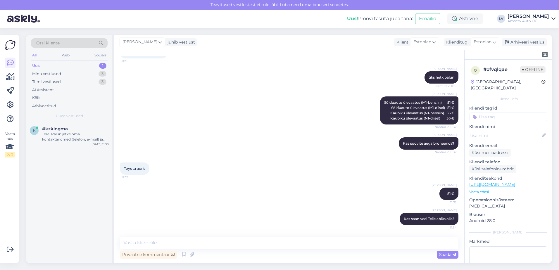
click at [61, 63] on div "Uus 1" at bounding box center [69, 66] width 77 height 8
click at [71, 135] on div "Tere! Palun jätke oma kontaktandmed (telefon, e-mail) ja täpsustage, milline es…" at bounding box center [75, 137] width 67 height 11
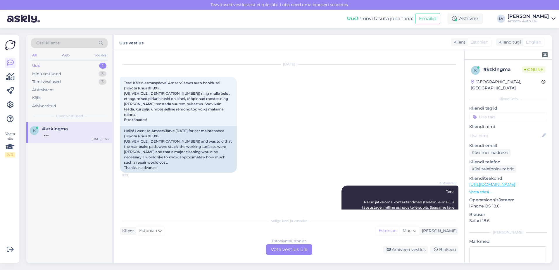
click at [309, 250] on div "Estonian to Estonian Võta vestlus üle" at bounding box center [289, 250] width 46 height 11
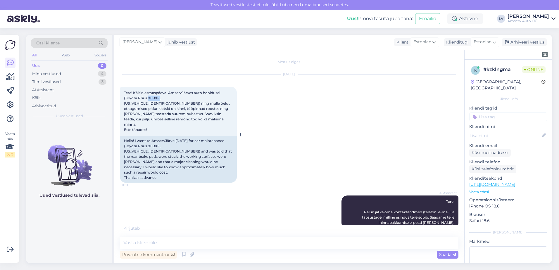
drag, startPoint x: 159, startPoint y: 97, endPoint x: 147, endPoint y: 98, distance: 12.0
click at [147, 98] on span "Tere! Käisin esmaspäeval AmservJärves auto hooldusel (Toyota Prius 911BXF, [US_…" at bounding box center [177, 111] width 107 height 41
copy span "911BXF"
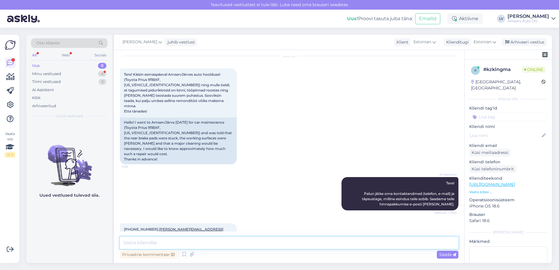
click at [152, 242] on textarea at bounding box center [289, 243] width 339 height 12
type textarea "Suur tänu, edastame Teile hinnapakkumise"
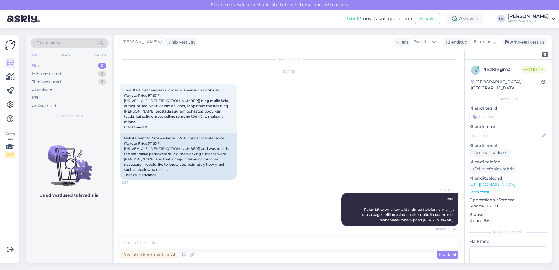
scroll to position [0, 0]
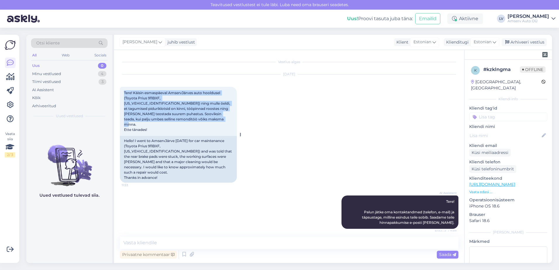
drag, startPoint x: 156, startPoint y: 123, endPoint x: 123, endPoint y: 92, distance: 45.6
click at [123, 92] on div "Tere! Käisin esmaspäeval AmservJärves auto hooldusel (Toyota Prius 911BXF, [US_…" at bounding box center [178, 111] width 117 height 49
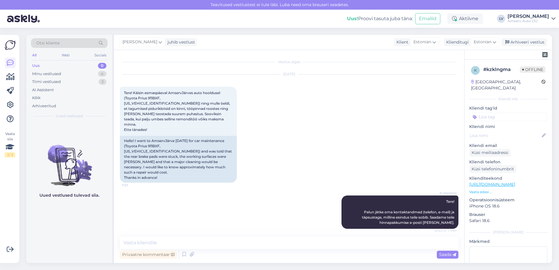
click at [290, 116] on div "[DATE] Tere! Käisin esmaspäeval AmservJärves auto hooldusel (Toyota Prius 911BX…" at bounding box center [289, 128] width 339 height 121
drag, startPoint x: 160, startPoint y: 97, endPoint x: 147, endPoint y: 99, distance: 12.7
click at [147, 99] on span "Tere! Käisin esmaspäeval AmservJärves auto hooldusel (Toyota Prius 911BXF, [US_…" at bounding box center [177, 111] width 107 height 41
drag, startPoint x: 147, startPoint y: 99, endPoint x: 152, endPoint y: 99, distance: 4.7
copy span "911BXF,"
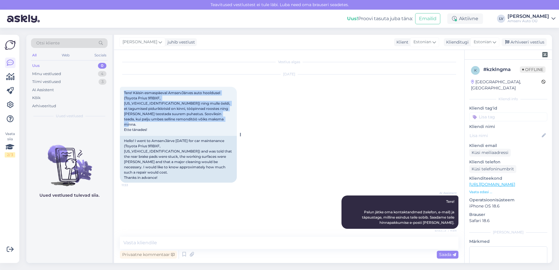
drag, startPoint x: 157, startPoint y: 119, endPoint x: 123, endPoint y: 93, distance: 43.4
click at [123, 93] on div "Tere! Käisin esmaspäeval AmservJärves auto hooldusel (Toyota Prius 911BXF, [US_…" at bounding box center [178, 111] width 117 height 49
drag, startPoint x: 123, startPoint y: 93, endPoint x: 132, endPoint y: 99, distance: 11.3
copy span "Tere! Käisin esmaspäeval AmservJärves auto hooldusel (Toyota Prius 911BXF, [US_…"
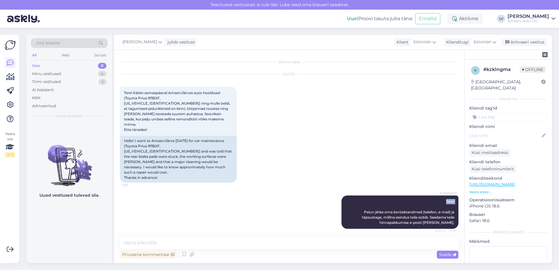
drag, startPoint x: 313, startPoint y: 188, endPoint x: 310, endPoint y: 195, distance: 7.2
click at [310, 195] on div "AI Assistent Tere! Palun jätke oma kontaktandmed (telefon, e-mail) ja täpsustag…" at bounding box center [289, 212] width 339 height 46
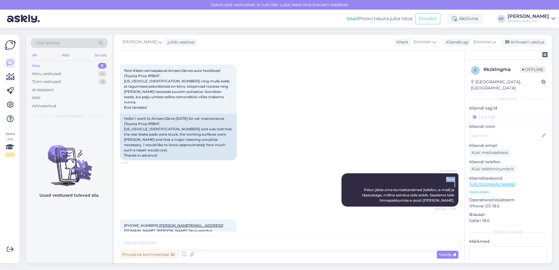
scroll to position [44, 0]
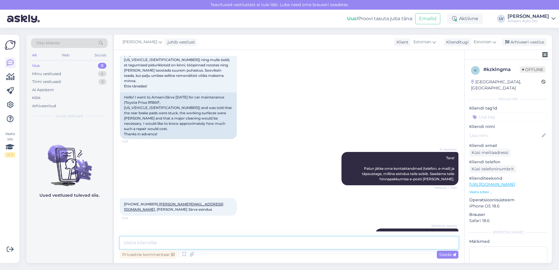
click at [254, 247] on textarea at bounding box center [289, 243] width 339 height 12
type textarea "Kas saan Teile veel abiks olla?"
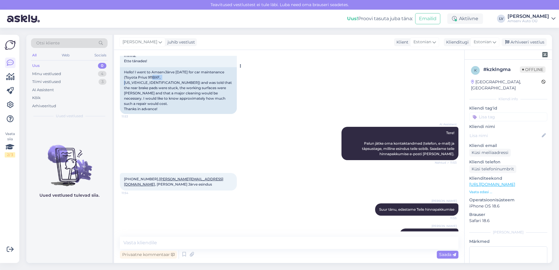
drag, startPoint x: 159, startPoint y: 66, endPoint x: 148, endPoint y: 64, distance: 11.2
click at [148, 67] on div "Hello! I went to AmservJärve [DATE] for car maintenance (Toyota Prius 911BXF, […" at bounding box center [178, 90] width 117 height 47
drag, startPoint x: 148, startPoint y: 64, endPoint x: 153, endPoint y: 66, distance: 5.0
copy div "911BXF"
click at [189, 121] on div "AI Assistent Tere! Palun jätke oma kontaktandmed (telefon, e-mail) ja täpsustag…" at bounding box center [289, 144] width 339 height 46
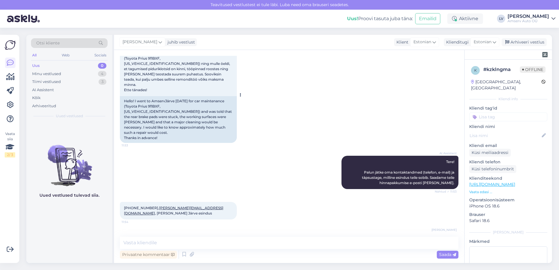
scroll to position [0, 0]
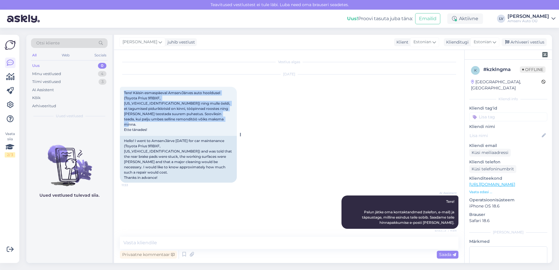
drag, startPoint x: 123, startPoint y: 93, endPoint x: 225, endPoint y: 119, distance: 105.4
click at [225, 119] on div "Tere! Käisin esmaspäeval AmservJärves auto hooldusel (Toyota Prius 911BXF, [US_…" at bounding box center [178, 111] width 117 height 49
drag, startPoint x: 225, startPoint y: 119, endPoint x: 204, endPoint y: 106, distance: 24.5
copy span "Tere! Käisin esmaspäeval AmservJärves auto hooldusel (Toyota Prius 911BXF, [US_…"
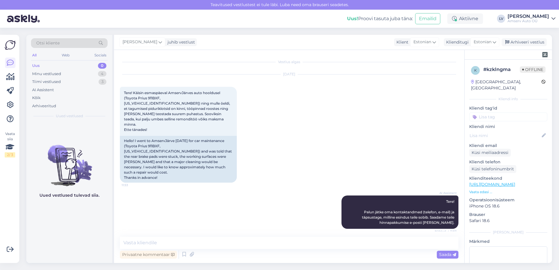
click at [199, 189] on div "AI Assistent Tere! Palun jätke oma kontaktandmed (telefon, e-mail) ja täpsustag…" at bounding box center [289, 212] width 339 height 46
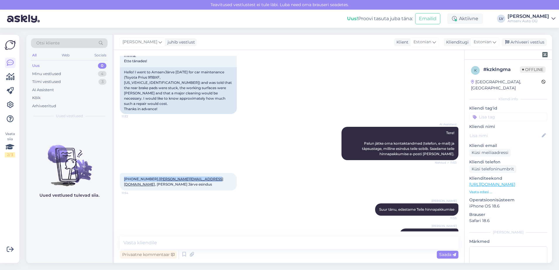
drag, startPoint x: 203, startPoint y: 164, endPoint x: 124, endPoint y: 164, distance: 79.0
click at [124, 173] on div "[PHONE_NUMBER], [PERSON_NAME][EMAIL_ADDRESS][DOMAIN_NAME] , [PERSON_NAME] Järve…" at bounding box center [178, 182] width 117 height 18
drag, startPoint x: 124, startPoint y: 164, endPoint x: 130, endPoint y: 164, distance: 6.4
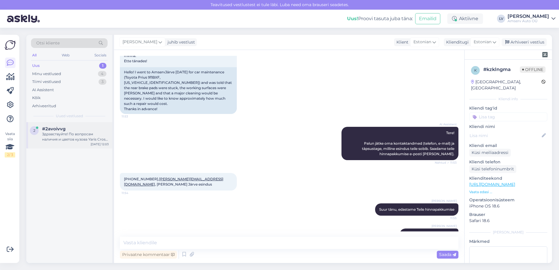
click at [60, 132] on div "Здравствуйте! По вопросам наличия и цветов кузова Yaris Cross Style, пожалуйста…" at bounding box center [75, 137] width 67 height 11
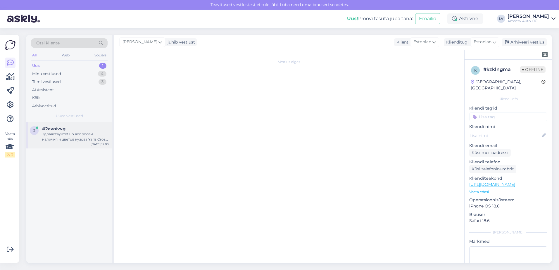
scroll to position [0, 0]
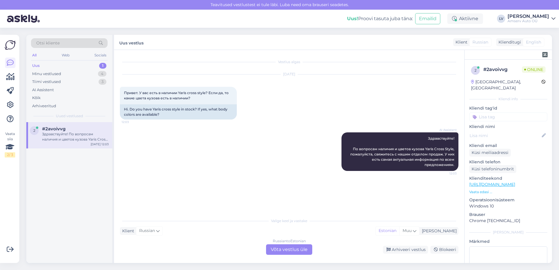
click at [518, 42] on div "Klienditugi" at bounding box center [509, 42] width 25 height 6
click at [540, 42] on span "English" at bounding box center [533, 42] width 15 height 6
click at [517, 40] on div "Klienditugi" at bounding box center [509, 42] width 25 height 6
click at [305, 250] on div "Russian to Estonian Võta vestlus üle" at bounding box center [289, 250] width 46 height 11
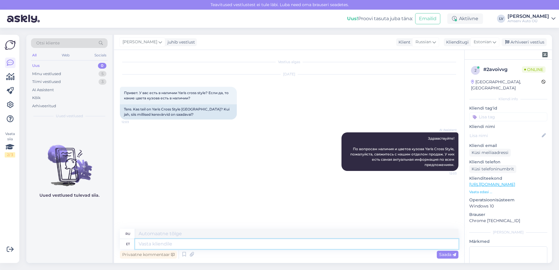
click at [306, 245] on textarea at bounding box center [297, 244] width 324 height 10
type textarea "a"
type textarea "Kas"
type textarea "Является"
type textarea "Kas jagan T"
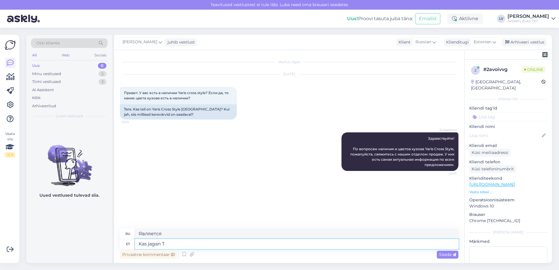
type textarea "Могу ли я поделиться?"
type textarea "Kas jagan Teile ko"
type textarea "Хотите, я поделюсь этим с вами?"
type textarea "Kas jagan Teile kontakti?"
type textarea "Могу ли я поделиться с вами своим контактом?"
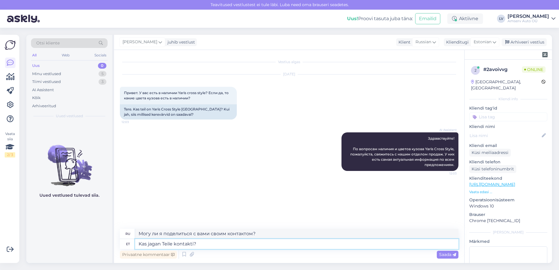
type textarea "Kas jagan Teile kontakti?"
drag, startPoint x: 226, startPoint y: 232, endPoint x: 211, endPoint y: 235, distance: 14.8
click at [211, 235] on textarea "Могу ли я поделиться с вами своим контактом?" at bounding box center [297, 234] width 324 height 10
type textarea "Могу ли я поделиться с вами контактом?"
click at [452, 253] on span "Saada" at bounding box center [448, 254] width 17 height 5
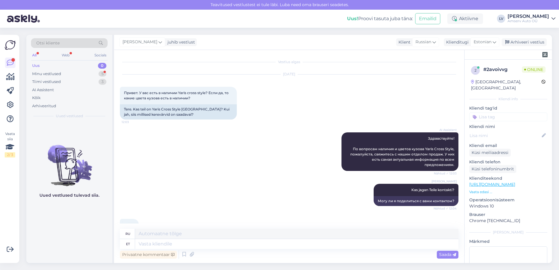
scroll to position [24, 0]
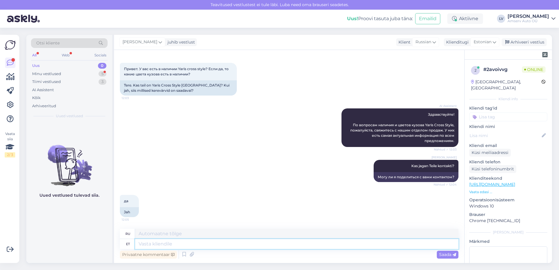
click at [145, 247] on textarea at bounding box center [297, 244] width 324 height 10
paste textarea "При желании вы можете оставить нам свои контактные данные, и мы свяжемся с вами"
type textarea "При желании вы можете оставить нам свои контактные данные, и мы свяжемся с вами"
type textarea "Если хотите, вы можете оставить нам свои контактные данные и мы свяжемся с вами."
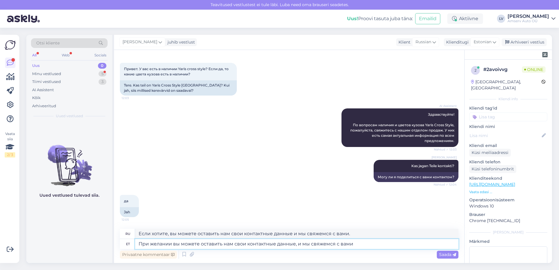
click at [138, 243] on textarea "При желании вы можете оставить нам свои контактные данные, и мы свяжемся с вами" at bounding box center [297, 244] width 324 height 10
paste textarea "650 2113"
type textarea "650 2113 При желании вы можете оставить нам свои контактные данные, и мы свяжем…"
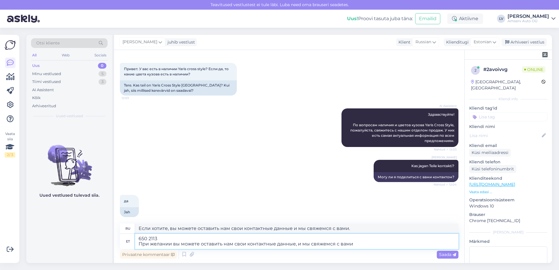
scroll to position [29, 0]
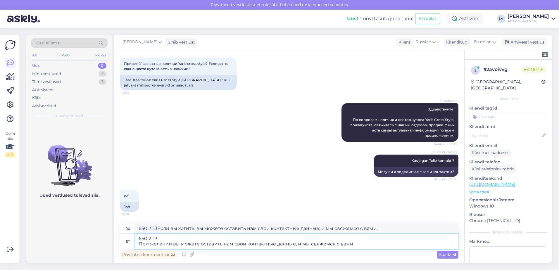
type textarea "650 2113 Если вы хотите, вы можете оставить нам свои контактные данные и мы свя…"
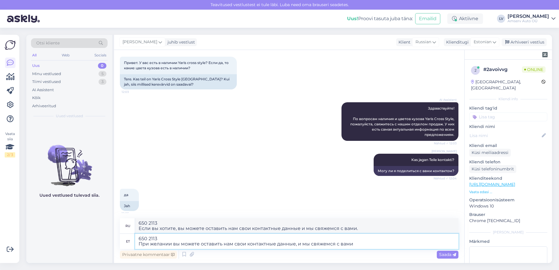
click at [164, 236] on textarea "650 2113 При желании вы можете оставить нам свои контактные данные, и мы свяжем…" at bounding box center [297, 241] width 324 height 15
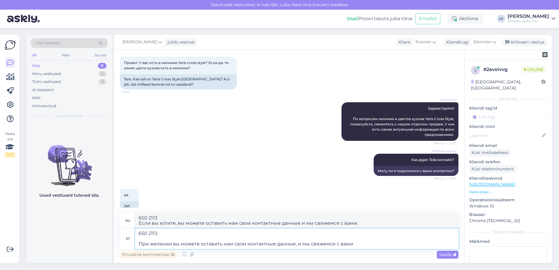
paste textarea "[EMAIL_ADDRESS][DOMAIN_NAME]"
type textarea "650 2113 [EMAIL_ADDRESS][DOMAIN_NAME] При желании вы можете оставить нам свои к…"
type textarea "650 2113 [EMAIL_ADDRESS][DOMAIN_NAME] Если хотите, можете оставить нам свои кон…"
click at [139, 233] on textarea "650 2113 [EMAIL_ADDRESS][DOMAIN_NAME] При желании вы можете оставить нам свои к…" at bounding box center [297, 239] width 324 height 20
click at [140, 234] on textarea "650 2113 [EMAIL_ADDRESS][DOMAIN_NAME] При желании вы можете оставить нам свои к…" at bounding box center [297, 239] width 324 height 20
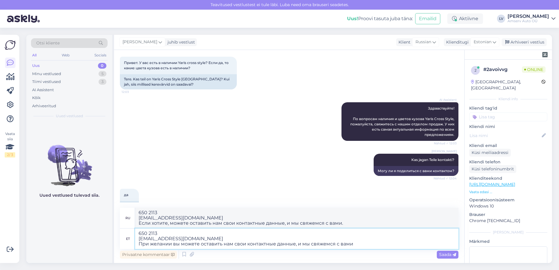
drag, startPoint x: 371, startPoint y: 241, endPoint x: 366, endPoint y: 247, distance: 7.9
click at [366, 247] on textarea "650 2113 [EMAIL_ADDRESS][DOMAIN_NAME] При желании вы можете оставить нам свои к…" at bounding box center [297, 239] width 324 height 20
type textarea "650 2113 [EMAIL_ADDRESS][DOMAIN_NAME]"
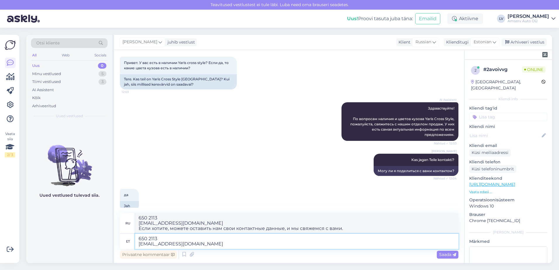
type textarea "650 2113 [EMAIL_ADDRESS][DOMAIN_NAME]"
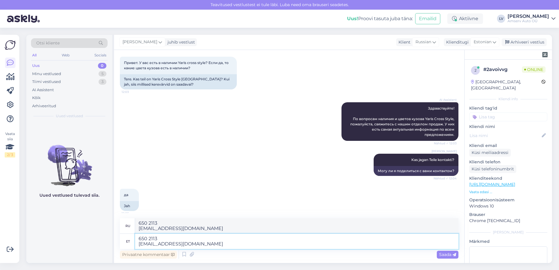
type textarea "650 2113 [EMAIL_ADDRESS][DOMAIN_NAME]"
click at [447, 251] on div "Saada" at bounding box center [448, 255] width 22 height 8
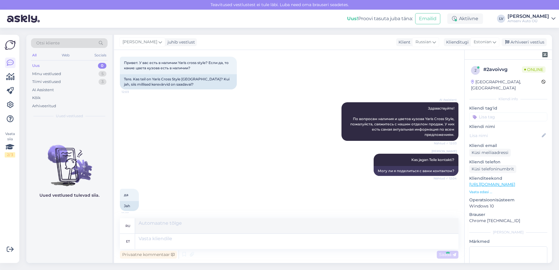
scroll to position [70, 0]
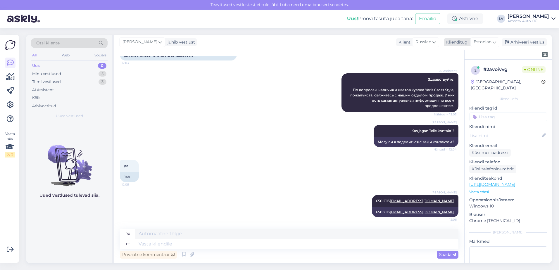
click at [494, 42] on icon at bounding box center [495, 42] width 4 height 6
click at [491, 54] on input "esto" at bounding box center [471, 54] width 55 height 9
type input "e"
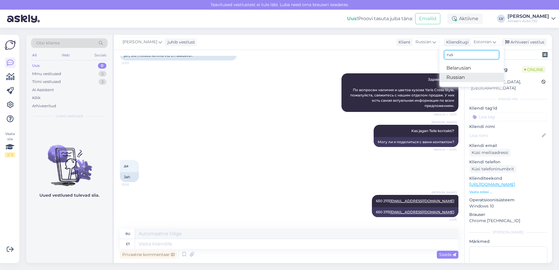
type input "rus"
click at [469, 79] on link "Russian" at bounding box center [472, 77] width 64 height 9
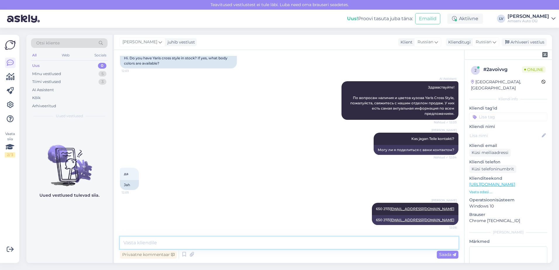
click at [175, 239] on textarea at bounding box center [289, 243] width 339 height 12
paste textarea "При желании вы можете оставить нам свои контактные данные, и мы свяжемся с вами"
type textarea "При желании вы можете оставить нам свои контактные данные, и мы свяжемся с вами"
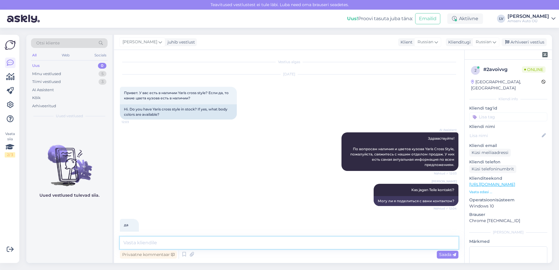
scroll to position [97, 0]
